Goal: Task Accomplishment & Management: Complete application form

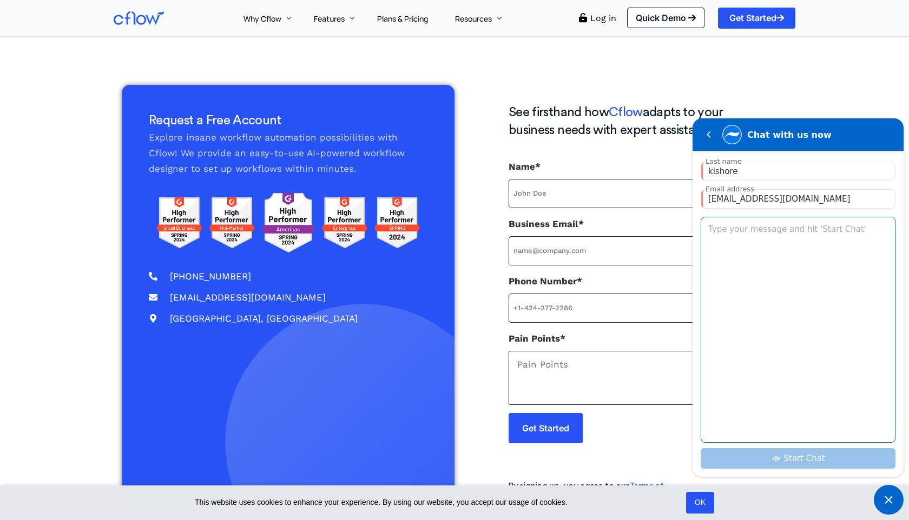
click at [794, 273] on textarea "Type your message and hit 'Start Chat'" at bounding box center [798, 329] width 194 height 225
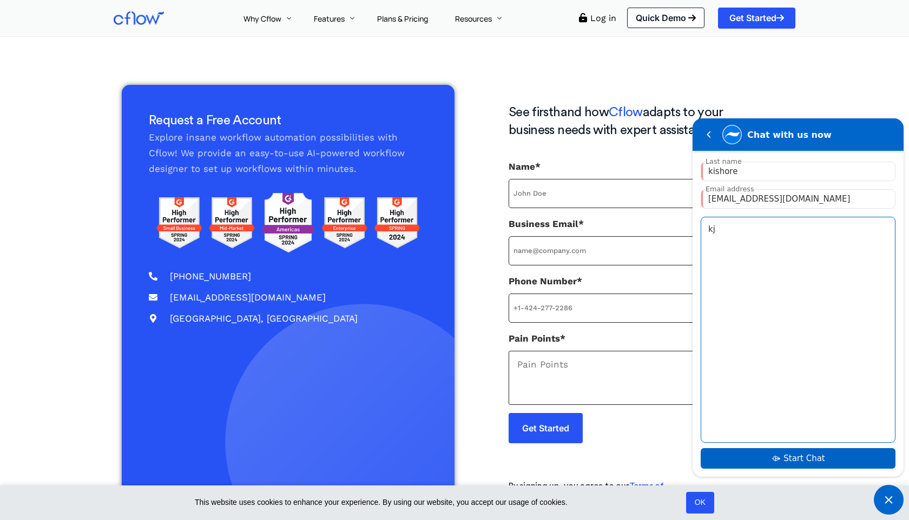
type textarea "kj"
click at [847, 464] on div "Start Chat" at bounding box center [798, 458] width 195 height 21
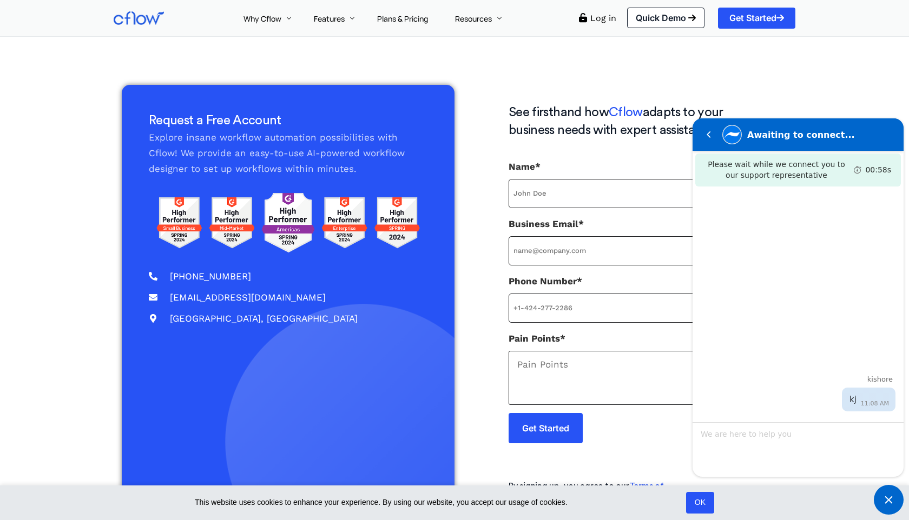
click at [893, 498] on span "Minimize live chat window" at bounding box center [889, 500] width 30 height 30
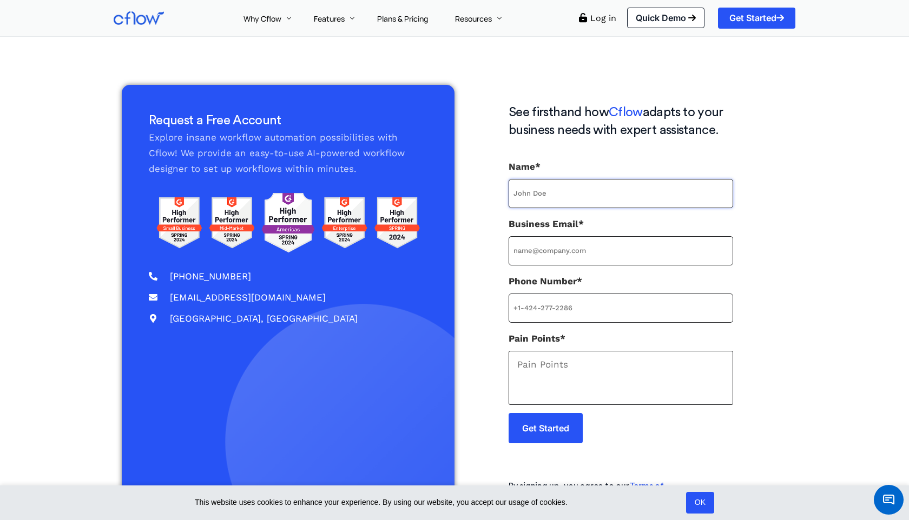
click at [601, 203] on input "Name*" at bounding box center [621, 193] width 225 height 29
type input "test"
click at [571, 245] on input "Business Email*" at bounding box center [621, 250] width 225 height 29
type input "[EMAIL_ADDRESS][DOMAIN_NAME]"
click at [595, 313] on input "Phone Number*" at bounding box center [621, 308] width 225 height 29
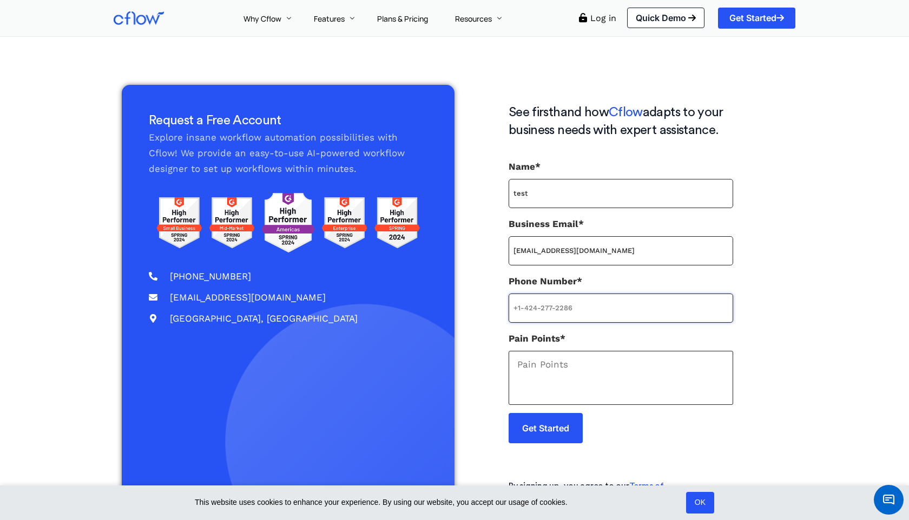
type input "[PHONE_NUMBER]"
click at [595, 340] on label "Pain Points*" at bounding box center [621, 368] width 225 height 74
click at [595, 351] on textarea "Pain Points*" at bounding box center [621, 378] width 225 height 54
click at [595, 356] on textarea "Pain Points*" at bounding box center [621, 378] width 225 height 54
type textarea "test"
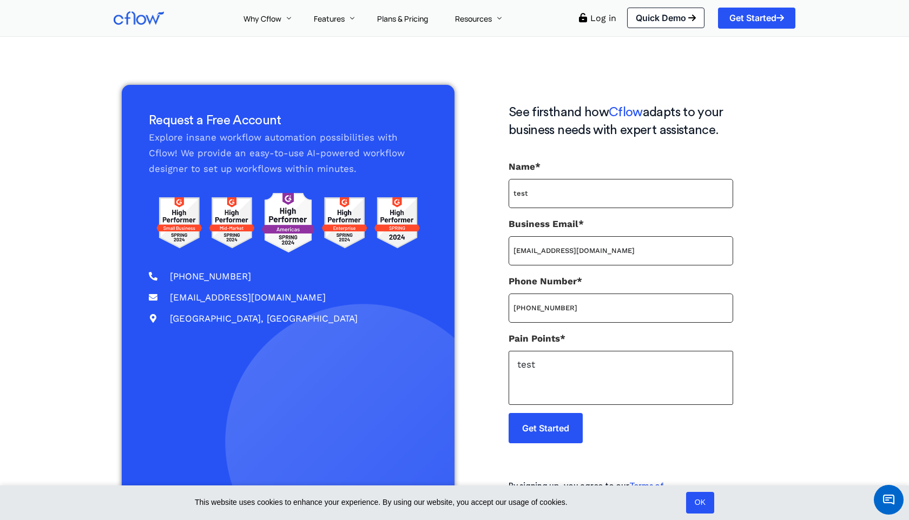
click at [569, 445] on p "Get Started" at bounding box center [621, 437] width 225 height 48
click at [569, 444] on p "Get Started" at bounding box center [621, 437] width 225 height 48
click at [569, 440] on input "Get Started" at bounding box center [546, 428] width 74 height 30
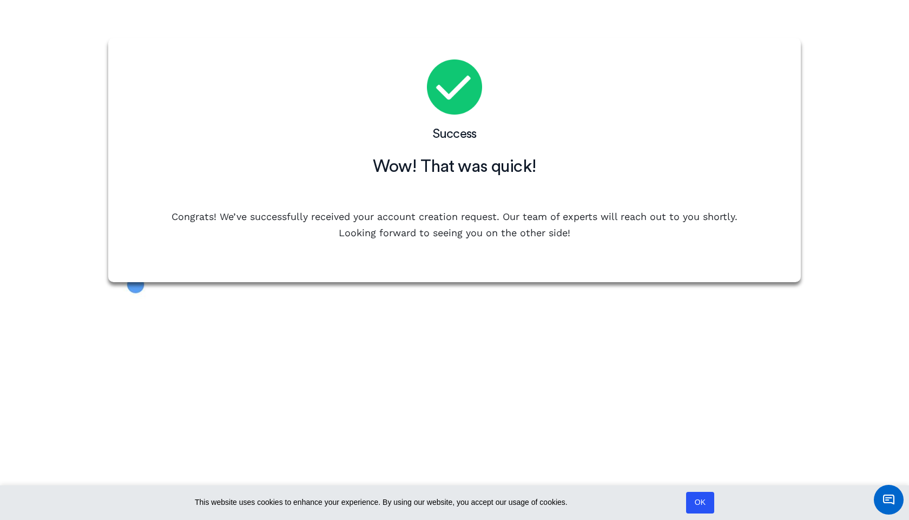
click at [904, 499] on span "Minimize live chat window" at bounding box center [888, 499] width 39 height 39
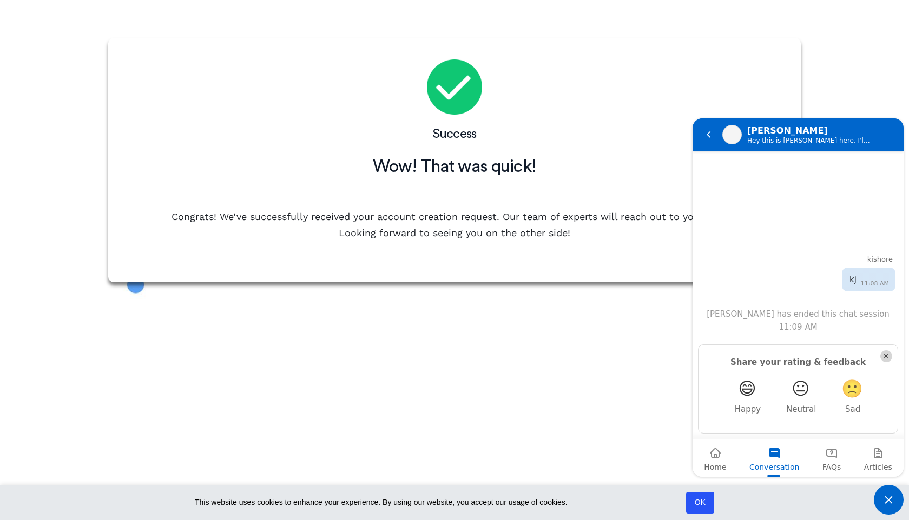
click at [744, 388] on em "😄" at bounding box center [747, 388] width 18 height 21
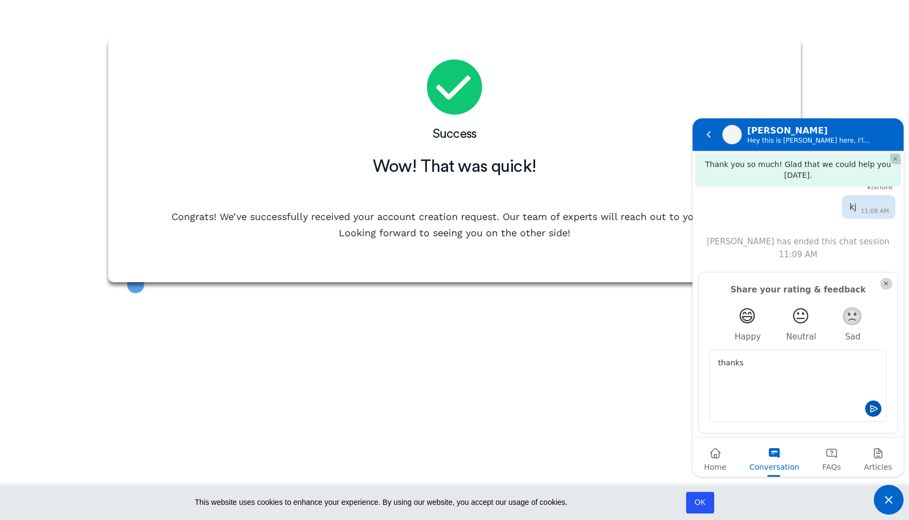
type textarea "thanks"
click at [875, 401] on em "Send" at bounding box center [873, 408] width 16 height 16
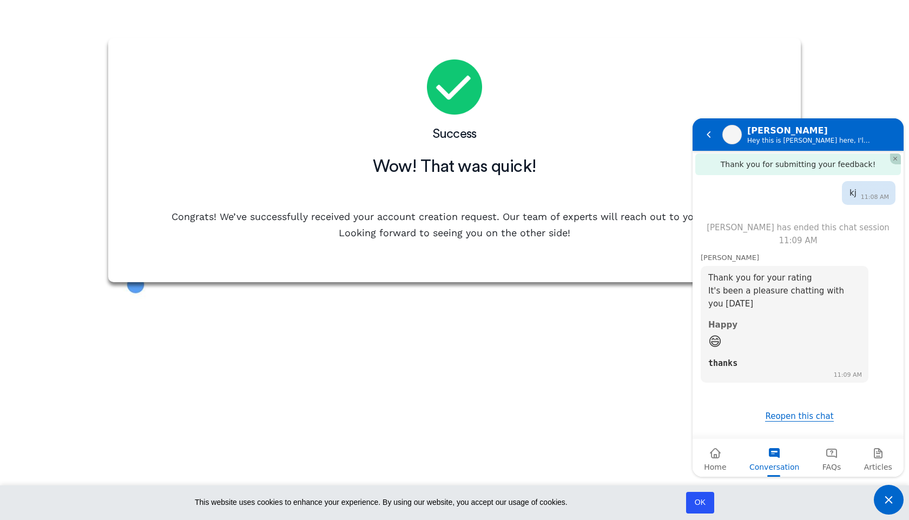
click at [899, 494] on span "Minimize live chat window" at bounding box center [889, 500] width 30 height 30
